Goal: Information Seeking & Learning: Check status

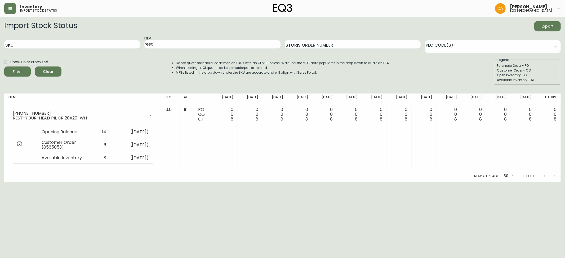
click at [67, 182] on html "Inventory import stock status [PERSON_NAME] eq3 calgary Import Stock Status Exp…" at bounding box center [282, 91] width 565 height 182
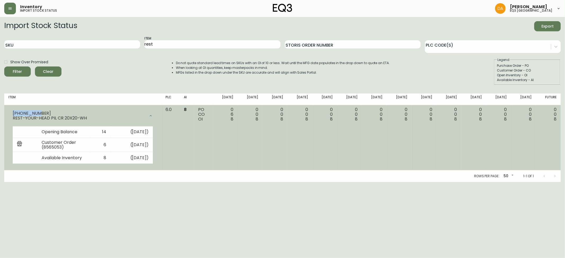
drag, startPoint x: 37, startPoint y: 115, endPoint x: 11, endPoint y: 114, distance: 26.8
click at [11, 114] on div "[PHONE_NUMBER] REST-YOUR-HEAD PIL CR 20X20-WH" at bounding box center [82, 115] width 149 height 17
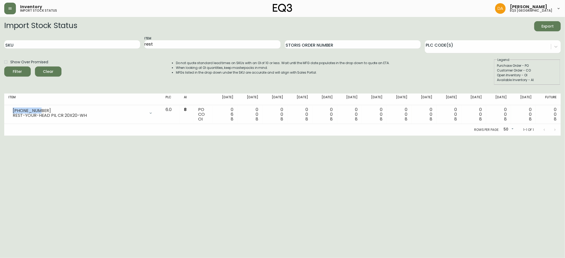
copy div "[PHONE_NUMBER]"
drag, startPoint x: 101, startPoint y: 183, endPoint x: 112, endPoint y: 173, distance: 15.4
click at [101, 136] on html "Inventory import stock status [PERSON_NAME] eq3 calgary Import Stock Status Exp…" at bounding box center [282, 68] width 565 height 136
drag, startPoint x: 165, startPoint y: 45, endPoint x: 101, endPoint y: 39, distance: 64.1
click at [101, 39] on div "SKU Item rest Storis Order Number PLC Code(s)" at bounding box center [282, 44] width 557 height 17
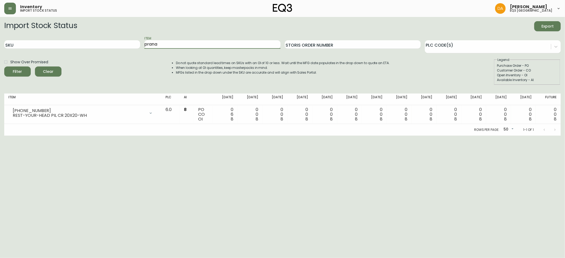
click at [4, 67] on button "Filter" at bounding box center [17, 72] width 27 height 10
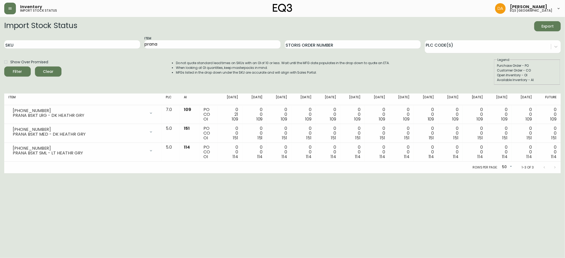
click at [125, 173] on html "Inventory import stock status [PERSON_NAME] eq3 calgary Import Stock Status Exp…" at bounding box center [282, 86] width 565 height 173
drag, startPoint x: 186, startPoint y: 43, endPoint x: 112, endPoint y: 45, distance: 74.3
click at [112, 45] on div "SKU Item prana Storis Order Number PLC Code(s)" at bounding box center [282, 44] width 557 height 17
click at [4, 67] on button "Filter" at bounding box center [17, 72] width 27 height 10
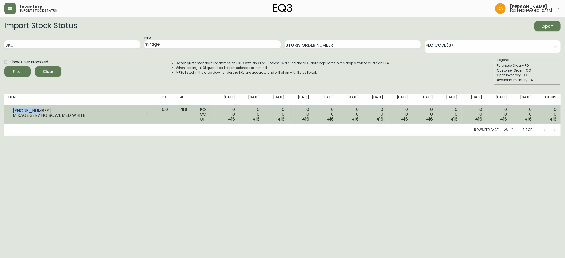
drag, startPoint x: 37, startPoint y: 109, endPoint x: 11, endPoint y: 106, distance: 26.2
click at [11, 106] on td "[PHONE_NUMBER] MIRAGE SERVING BOWL MED WHITE Opening Balance 416 ( [DATE] ) Ava…" at bounding box center [80, 114] width 153 height 19
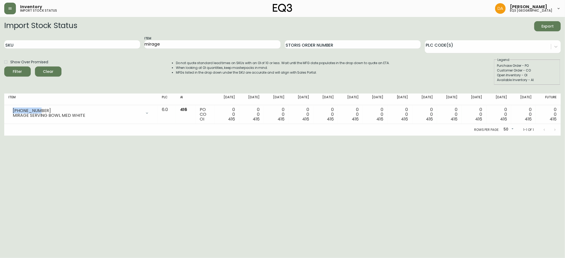
copy div "[PHONE_NUMBER]"
drag, startPoint x: 89, startPoint y: 185, endPoint x: 88, endPoint y: 81, distance: 104.4
click at [89, 136] on html "Inventory import stock status [PERSON_NAME] eq3 calgary Import Stock Status Exp…" at bounding box center [282, 68] width 565 height 136
drag, startPoint x: 179, startPoint y: 47, endPoint x: 100, endPoint y: 46, distance: 79.3
click at [100, 46] on div "SKU Item mirage Storis Order Number PLC Code(s)" at bounding box center [282, 44] width 557 height 17
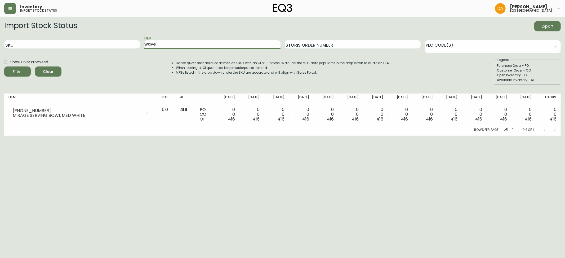
click at [4, 67] on button "Filter" at bounding box center [17, 72] width 27 height 10
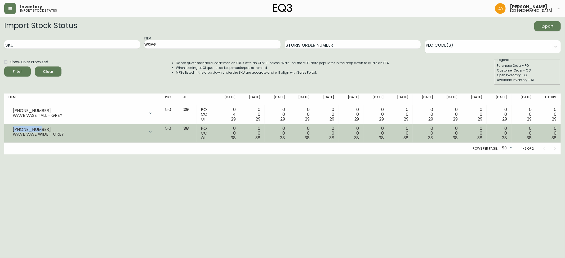
drag, startPoint x: 37, startPoint y: 127, endPoint x: 12, endPoint y: 128, distance: 24.9
click at [12, 128] on div "[PHONE_NUMBER] WAVE VASE WIDE - GREY" at bounding box center [82, 132] width 148 height 12
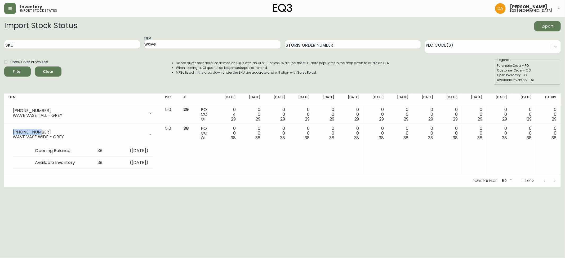
copy div "[PHONE_NUMBER]"
drag, startPoint x: 191, startPoint y: 47, endPoint x: 102, endPoint y: 46, distance: 89.1
click at [102, 46] on div "SKU Item wave Storis Order Number PLC Code(s)" at bounding box center [282, 44] width 557 height 17
click at [4, 67] on button "Filter" at bounding box center [17, 72] width 27 height 10
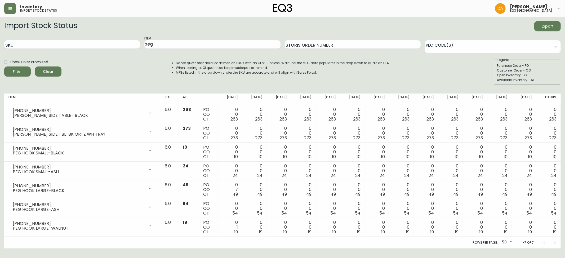
click at [125, 67] on div "Show Over Promised Filter Clear Do not quote standard lead times on SKUs with a…" at bounding box center [282, 72] width 557 height 28
click at [112, 79] on div "Show Over Promised Filter Clear Do not quote standard lead times on SKUs with a…" at bounding box center [282, 72] width 557 height 28
click at [117, 66] on div "Show Over Promised Filter Clear Do not quote standard lead times on SKUs with a…" at bounding box center [282, 72] width 557 height 28
drag, startPoint x: 158, startPoint y: 45, endPoint x: 82, endPoint y: 45, distance: 76.1
click at [82, 45] on div "SKU Item peg Storis Order Number PLC Code(s)" at bounding box center [282, 44] width 557 height 17
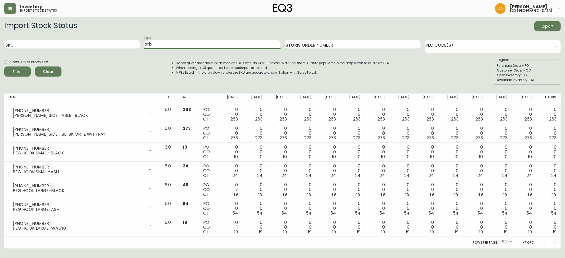
click at [177, 42] on input "orb" at bounding box center [212, 44] width 136 height 8
click at [4, 67] on button "Filter" at bounding box center [17, 72] width 27 height 10
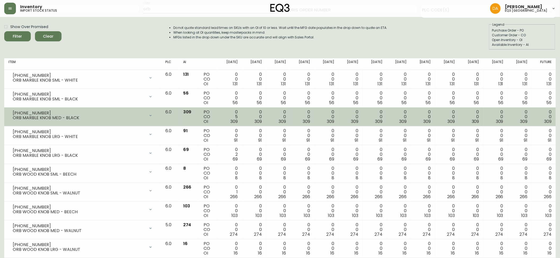
scroll to position [47, 0]
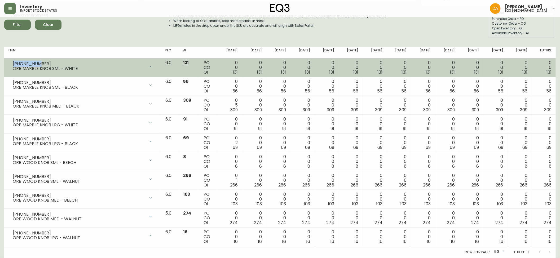
drag, startPoint x: 40, startPoint y: 63, endPoint x: 12, endPoint y: 64, distance: 27.6
click at [12, 64] on div "[PHONE_NUMBER] ORB MARBLE KNOB SML - WHITE" at bounding box center [82, 66] width 148 height 12
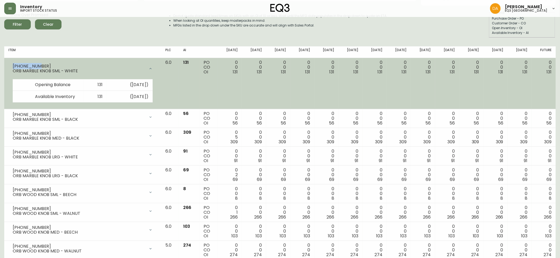
copy div "[PHONE_NUMBER]"
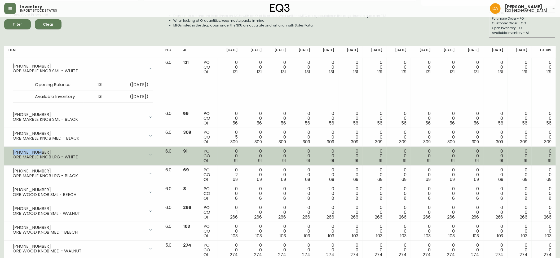
drag, startPoint x: 37, startPoint y: 152, endPoint x: 11, endPoint y: 152, distance: 26.8
click at [11, 152] on div "[PHONE_NUMBER] ORB MARBLE KNOB LRG - WHITE" at bounding box center [82, 155] width 148 height 12
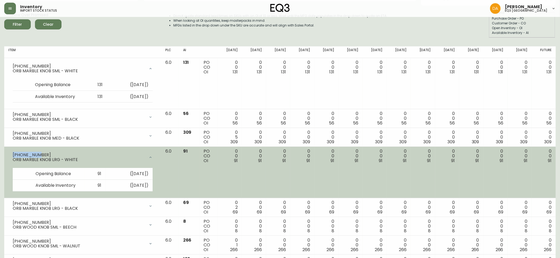
copy div "[PHONE_NUMBER]"
click at [122, 153] on div "[PHONE_NUMBER]" at bounding box center [79, 155] width 133 height 5
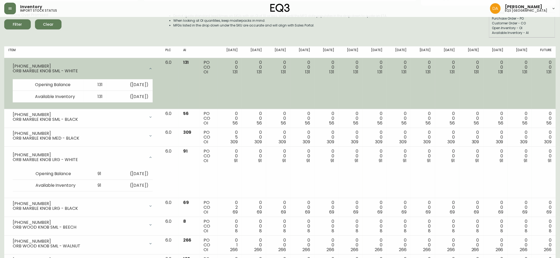
click at [145, 69] on div "ORB MARBLE KNOB SML - WHITE" at bounding box center [79, 71] width 133 height 5
click at [153, 68] on icon at bounding box center [150, 69] width 4 height 4
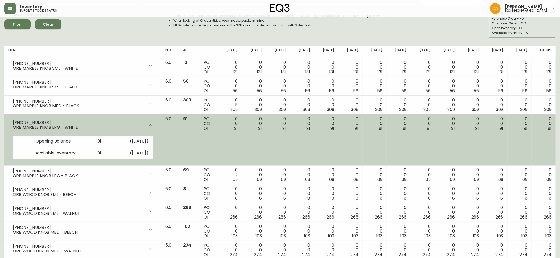
click at [153, 123] on icon at bounding box center [150, 125] width 4 height 4
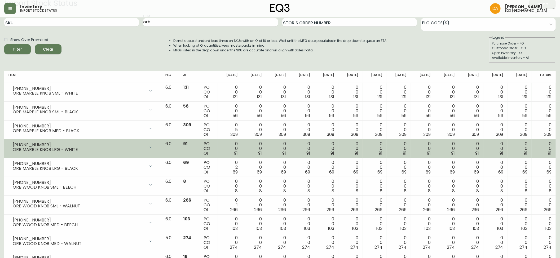
scroll to position [0, 0]
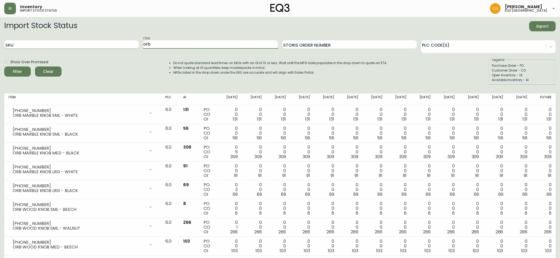
drag, startPoint x: 158, startPoint y: 41, endPoint x: 129, endPoint y: 46, distance: 29.4
click at [129, 46] on div "SKU Item orb Storis Order Number PLC Code(s)" at bounding box center [280, 44] width 552 height 17
type input "harvest"
click at [4, 67] on button "Filter" at bounding box center [17, 72] width 27 height 10
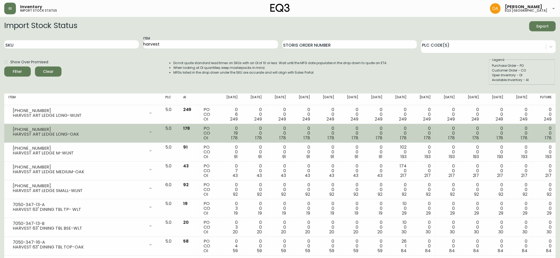
click at [90, 131] on div "[PHONE_NUMBER]" at bounding box center [79, 129] width 133 height 5
drag, startPoint x: 35, startPoint y: 130, endPoint x: 13, endPoint y: 130, distance: 21.7
click at [13, 130] on div "[PHONE_NUMBER]" at bounding box center [79, 129] width 133 height 5
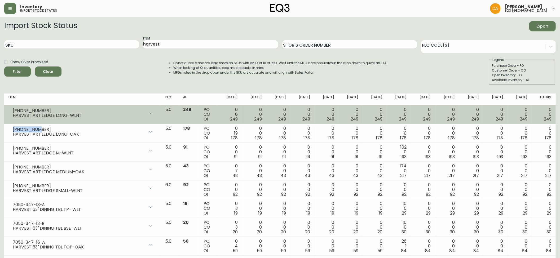
copy div "[PHONE_NUMBER]"
